Goal: Transaction & Acquisition: Purchase product/service

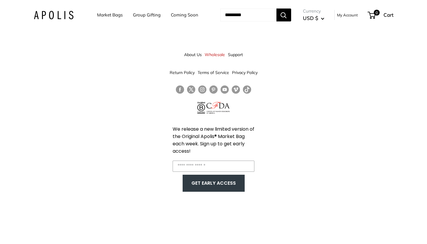
click at [111, 15] on link "Market Bags" at bounding box center [110, 15] width 26 height 8
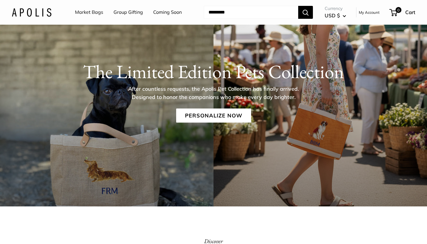
scroll to position [59, 0]
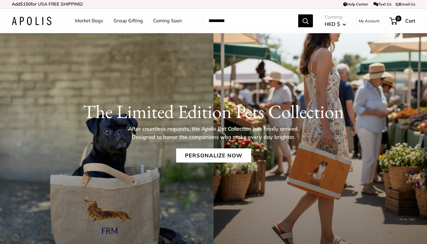
click at [82, 24] on link "Market Bags" at bounding box center [89, 20] width 28 height 9
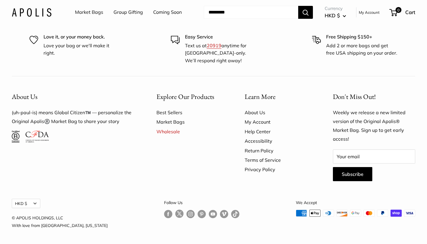
scroll to position [1528, 0]
click at [91, 14] on link "Market Bags" at bounding box center [89, 12] width 28 height 9
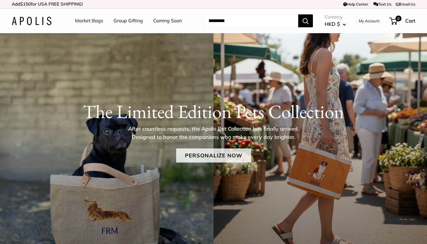
click at [208, 153] on link "Personalize Now" at bounding box center [213, 155] width 75 height 14
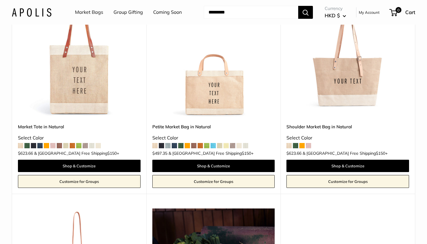
scroll to position [1346, 0]
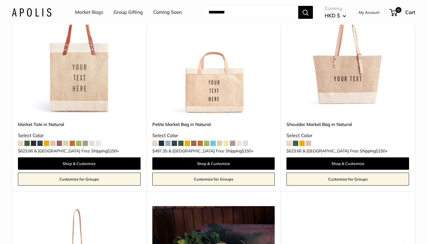
click at [0, 0] on img at bounding box center [0, 0] width 0 height 0
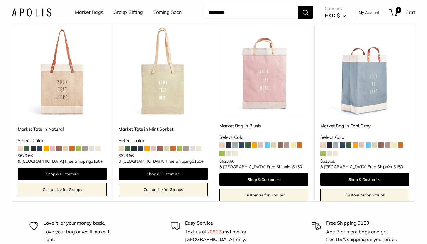
scroll to position [3434, 0]
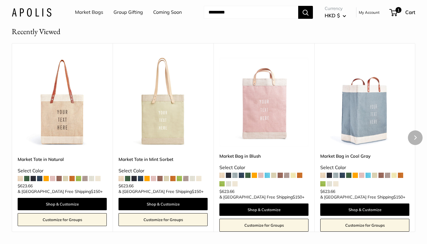
click at [0, 0] on img at bounding box center [0, 0] width 0 height 0
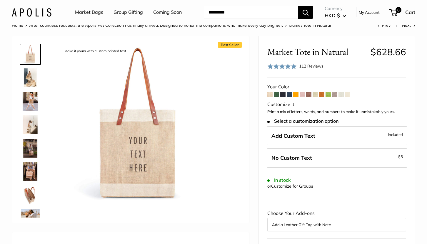
click at [290, 94] on span at bounding box center [288, 94] width 5 height 5
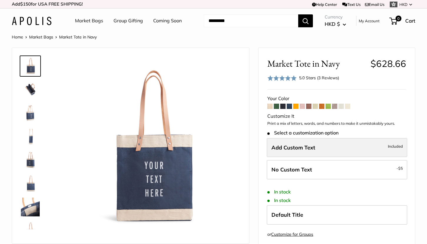
click at [311, 150] on span "Add Custom Text" at bounding box center [293, 147] width 44 height 7
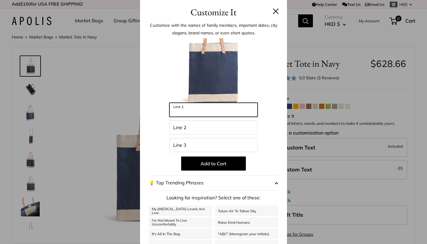
click at [212, 109] on input "Line 1" at bounding box center [213, 110] width 88 height 14
type input "***"
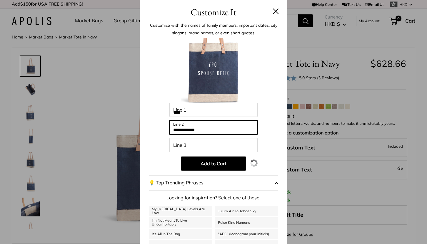
type input "**********"
drag, startPoint x: 215, startPoint y: 131, endPoint x: 160, endPoint y: 123, distance: 56.4
click at [160, 123] on div "**********" at bounding box center [213, 157] width 129 height 239
type input "**********"
click at [275, 102] on div at bounding box center [213, 70] width 129 height 65
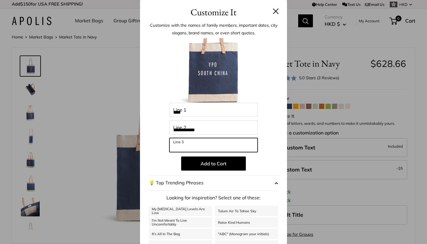
click at [237, 146] on input "Line 3" at bounding box center [213, 145] width 88 height 14
type input "*********"
click at [124, 163] on div "**********" at bounding box center [213, 122] width 427 height 244
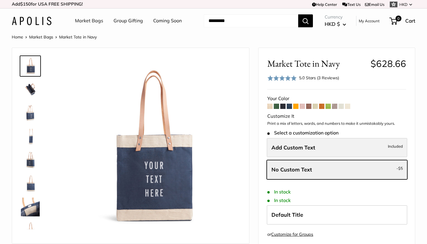
click at [297, 148] on span "Add Custom Text" at bounding box center [293, 147] width 44 height 7
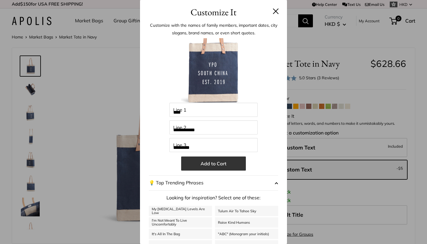
click at [223, 162] on button "Add to Cart" at bounding box center [213, 164] width 65 height 14
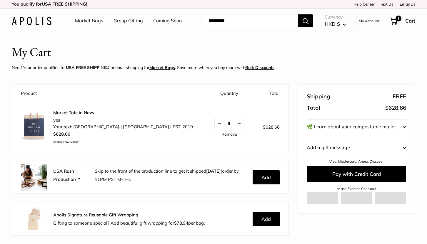
scroll to position [6, 0]
click at [38, 117] on img at bounding box center [34, 126] width 26 height 26
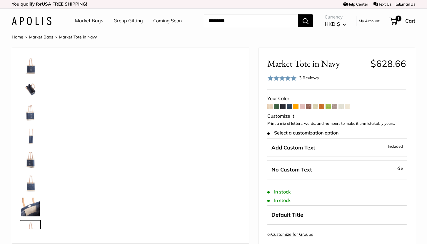
scroll to position [14, 0]
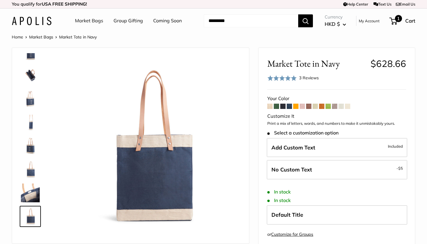
click at [393, 19] on span "1" at bounding box center [393, 21] width 8 height 7
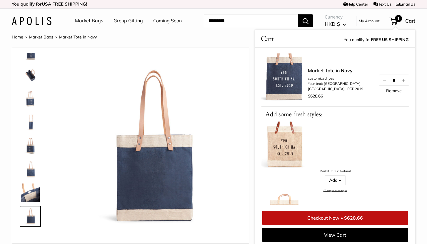
scroll to position [0, 0]
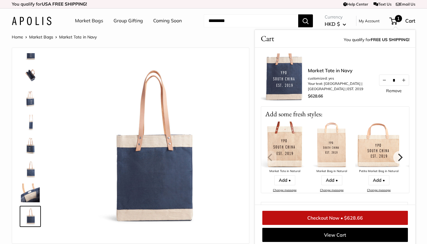
click at [298, 73] on img at bounding box center [284, 76] width 47 height 47
click at [293, 76] on img at bounding box center [284, 76] width 47 height 47
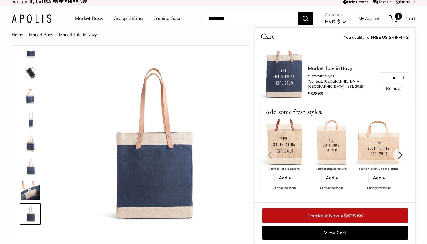
click at [26, 118] on img at bounding box center [30, 120] width 19 height 19
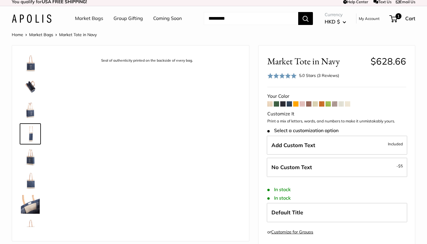
scroll to position [0, 0]
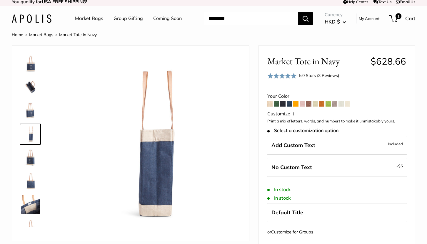
click at [30, 109] on img at bounding box center [30, 110] width 19 height 19
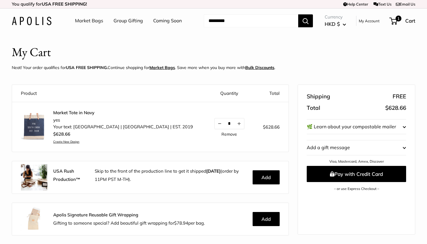
scroll to position [6, 0]
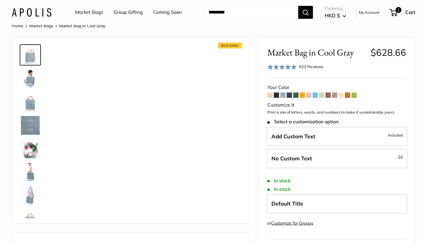
scroll to position [12, 0]
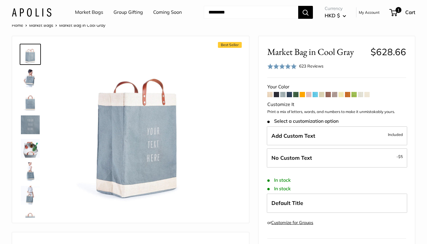
click at [295, 95] on span at bounding box center [295, 94] width 5 height 5
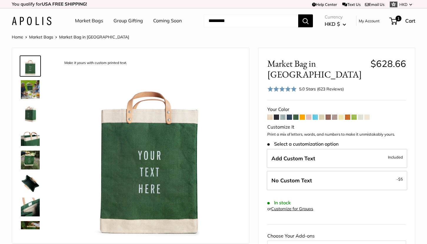
click at [289, 115] on span at bounding box center [288, 117] width 5 height 5
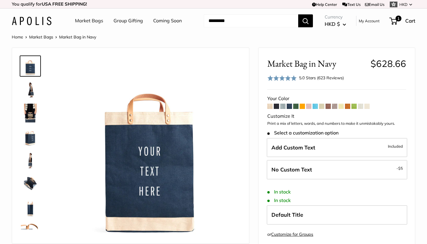
click at [24, 85] on img at bounding box center [30, 89] width 19 height 19
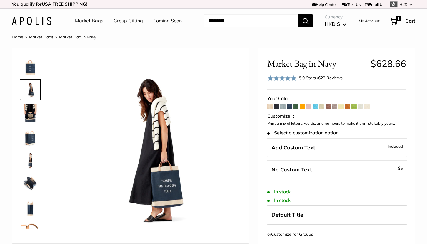
click at [27, 110] on img at bounding box center [30, 113] width 19 height 19
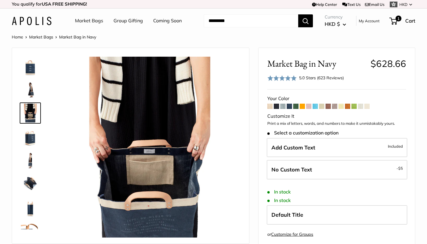
click at [27, 152] on img at bounding box center [30, 160] width 19 height 19
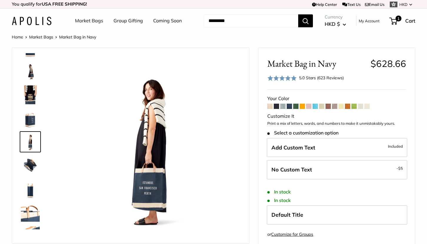
click at [26, 175] on link at bounding box center [30, 165] width 21 height 21
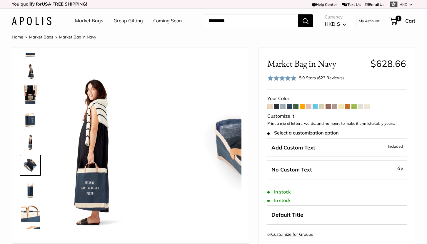
scroll to position [42, 0]
